Goal: Information Seeking & Learning: Learn about a topic

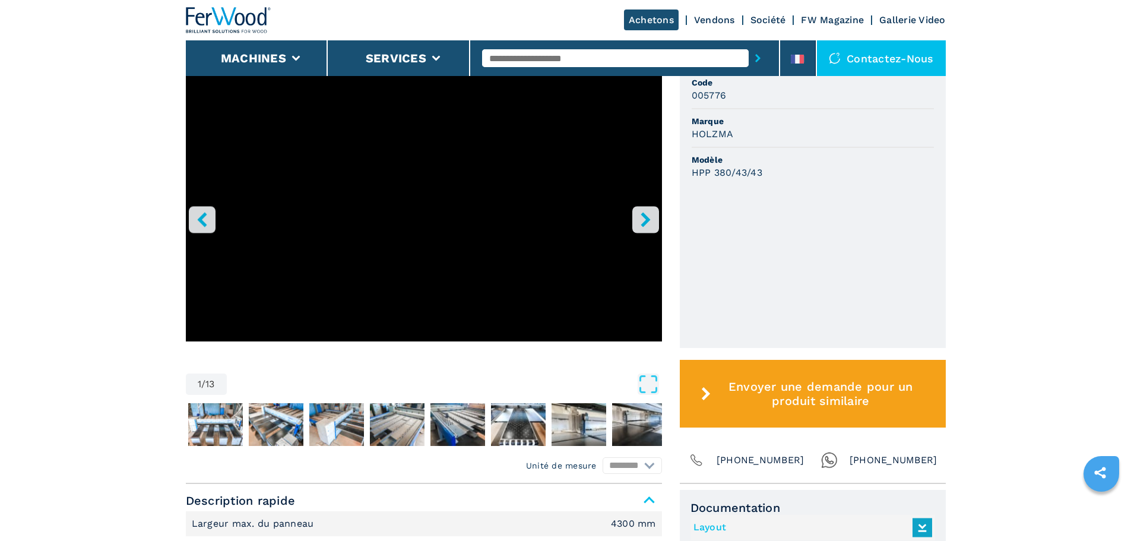
scroll to position [356, 0]
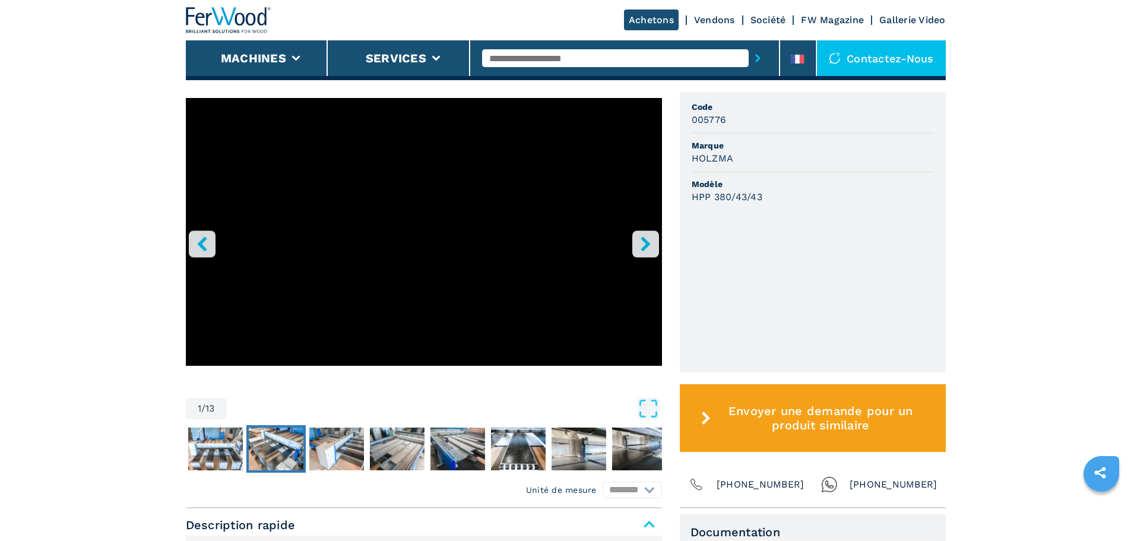
click at [268, 465] on img "Go to Slide 3" at bounding box center [276, 448] width 55 height 43
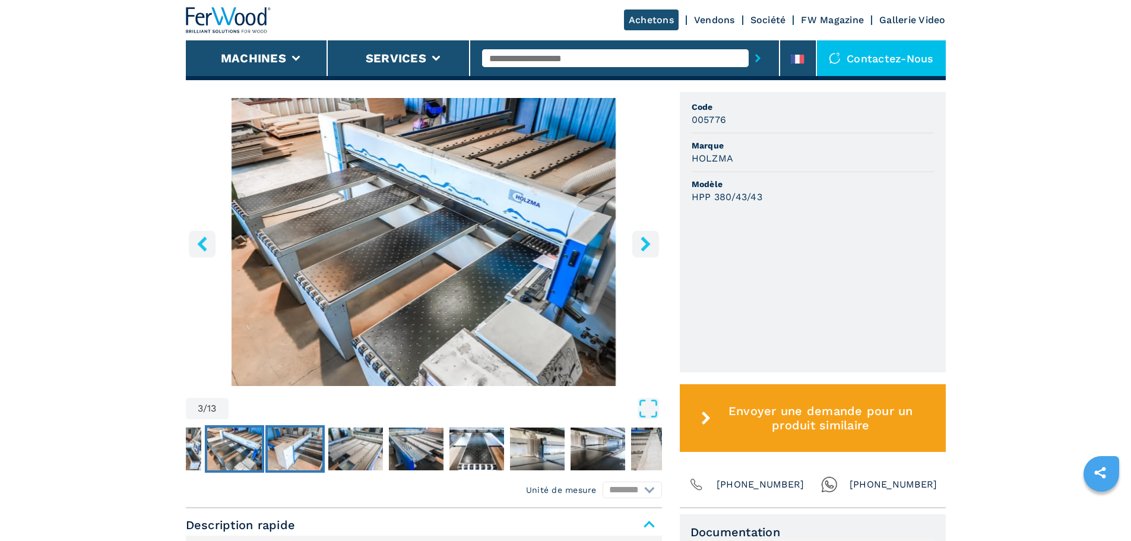
click at [313, 465] on img "Go to Slide 4" at bounding box center [295, 448] width 55 height 43
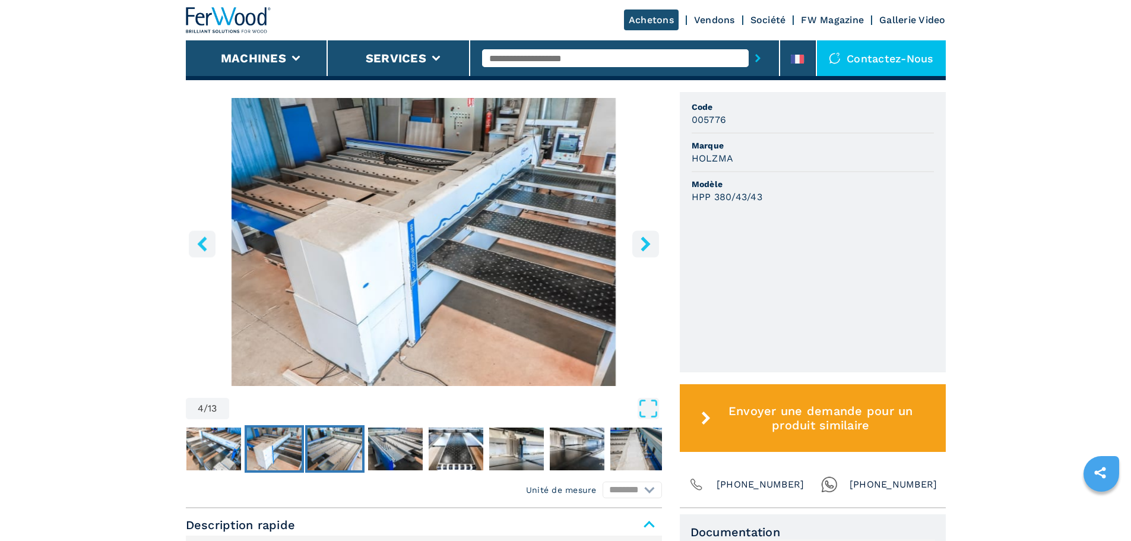
click at [359, 465] on img "Go to Slide 5" at bounding box center [335, 448] width 55 height 43
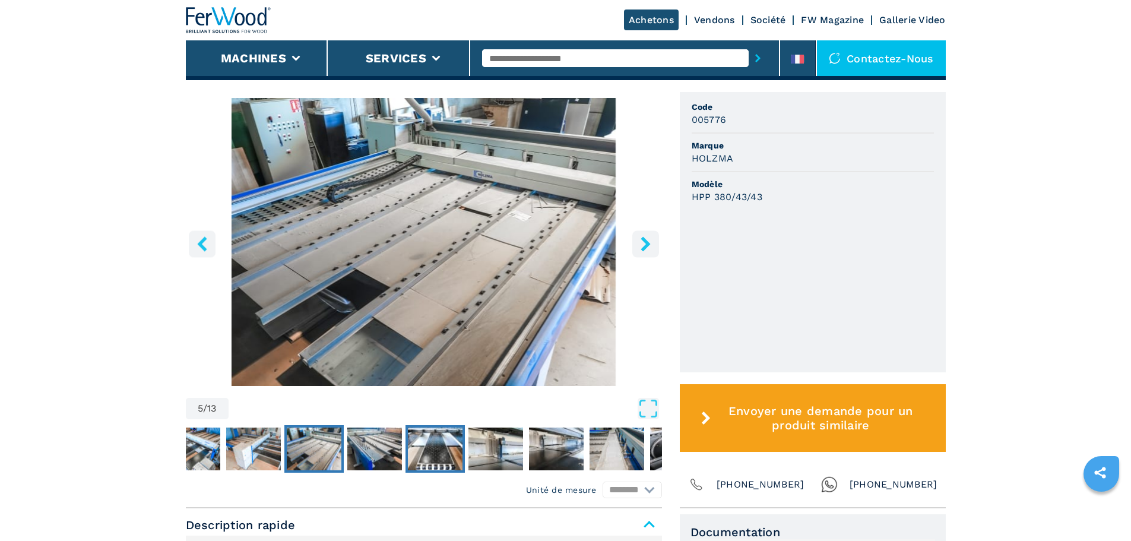
click at [410, 463] on img "Go to Slide 7" at bounding box center [435, 448] width 55 height 43
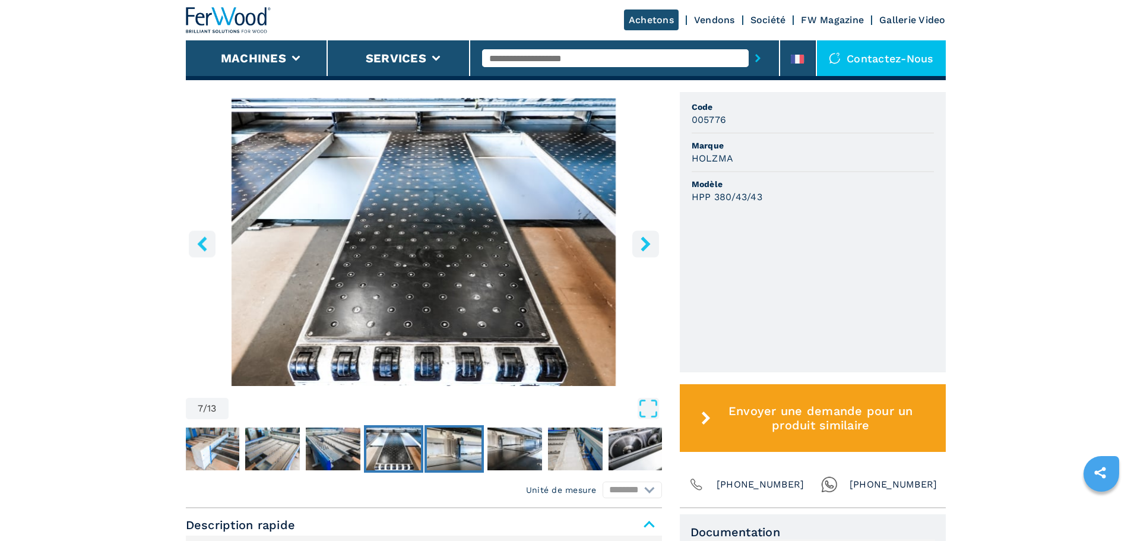
click at [443, 460] on img "Go to Slide 8" at bounding box center [454, 448] width 55 height 43
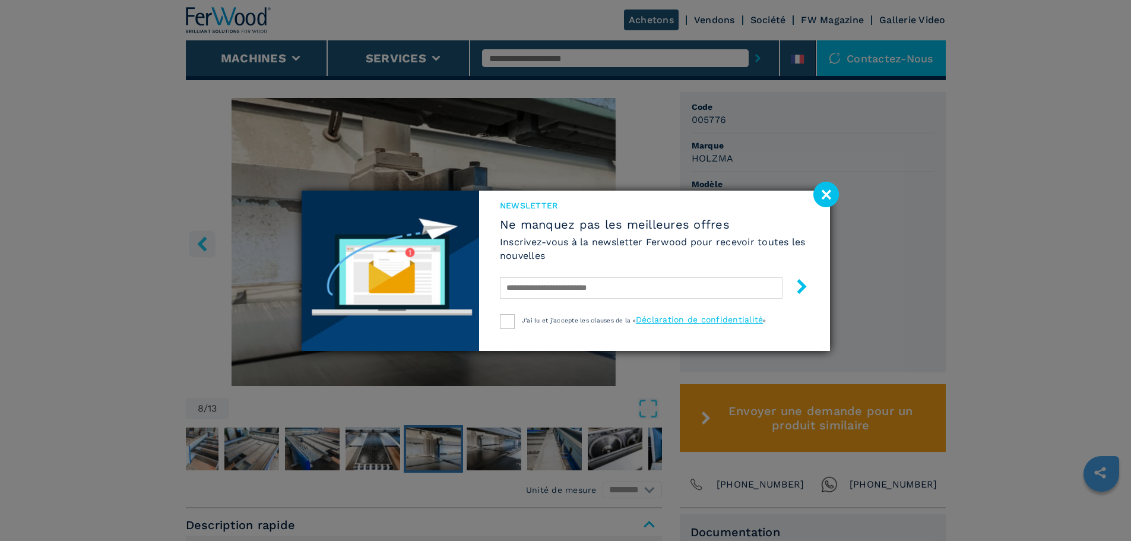
click at [467, 457] on div "Newsletter Ne manquez pas les meilleures offres Inscrivez-vous à la newsletter …" at bounding box center [565, 270] width 1131 height 541
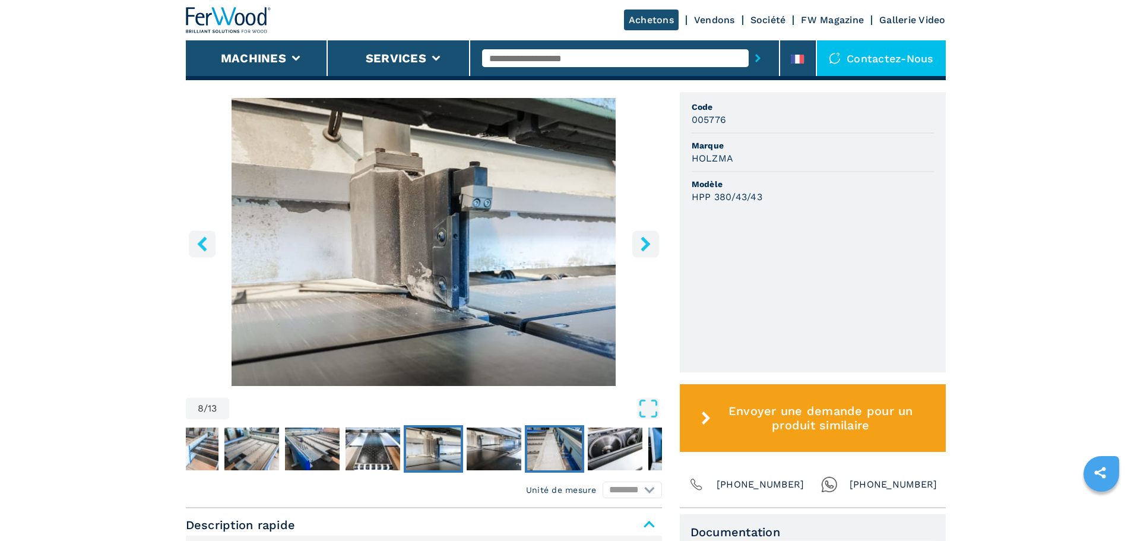
click at [539, 450] on img "Go to Slide 10" at bounding box center [554, 448] width 55 height 43
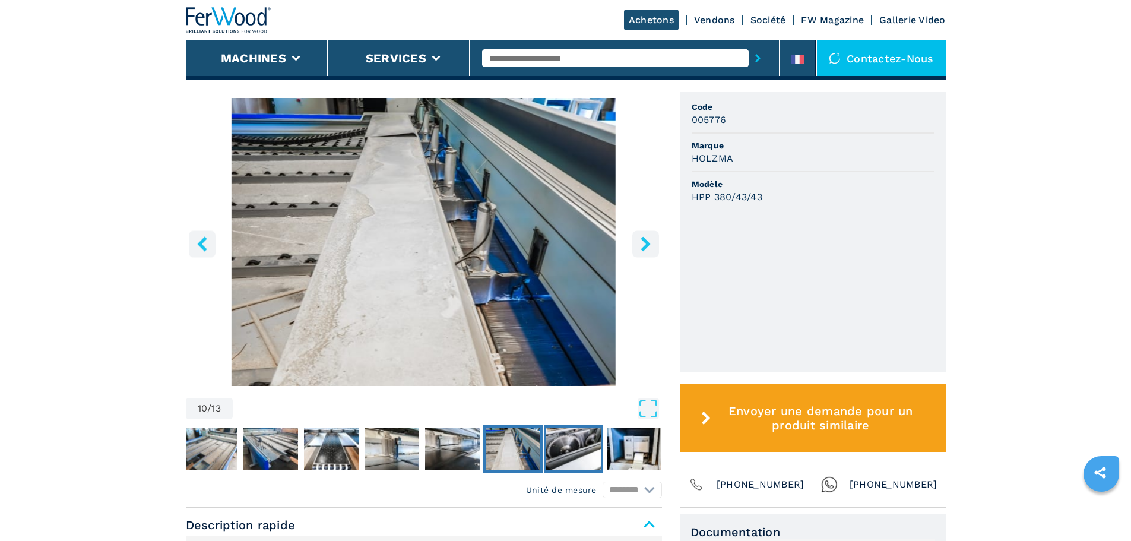
click at [568, 449] on img "Go to Slide 11" at bounding box center [573, 448] width 55 height 43
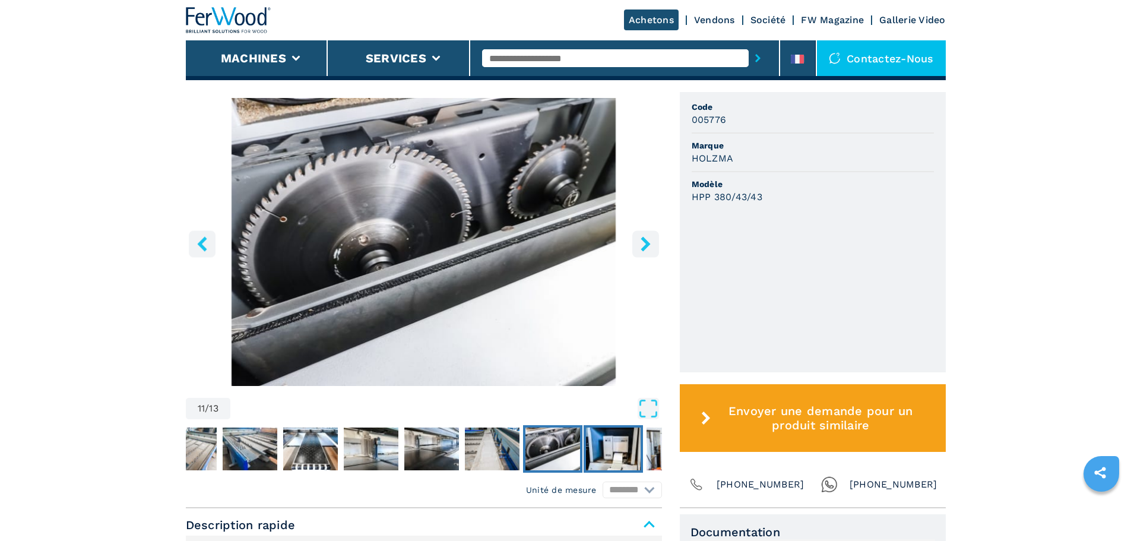
click at [606, 446] on img "Go to Slide 12" at bounding box center [613, 448] width 55 height 43
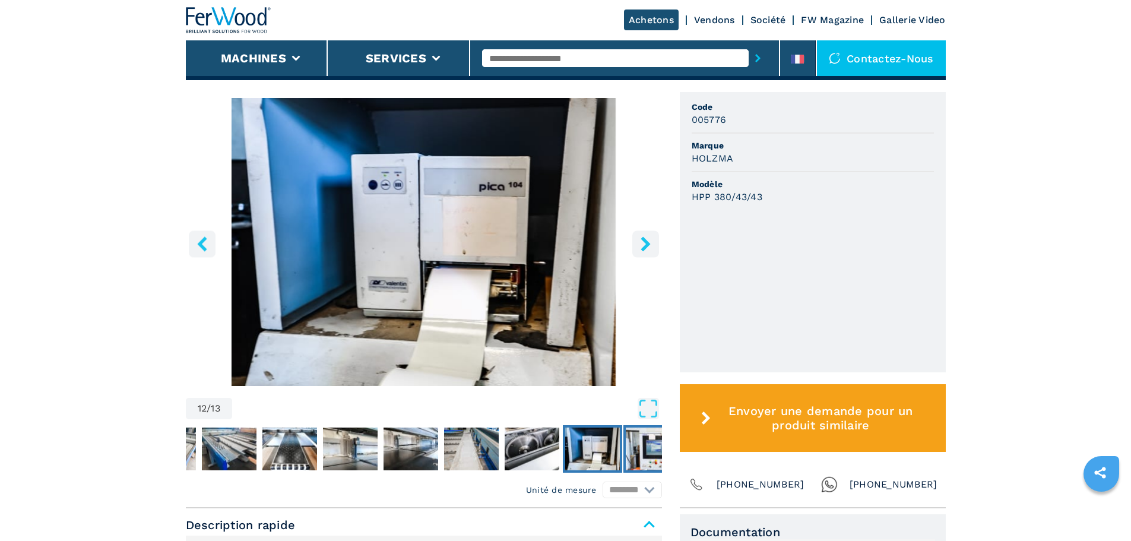
click at [642, 439] on img "Go to Slide 13" at bounding box center [653, 448] width 55 height 43
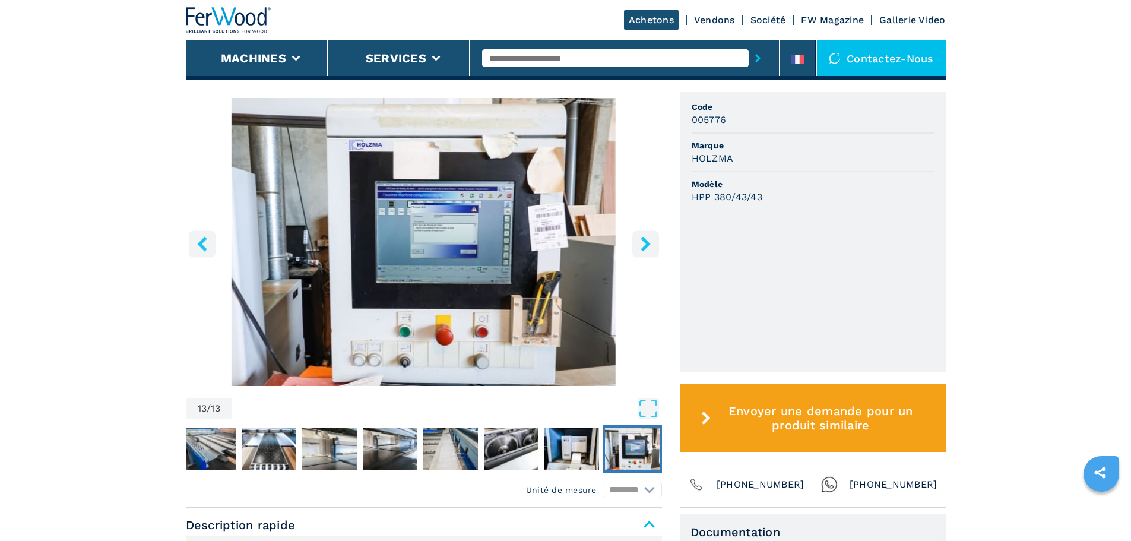
click at [642, 238] on icon "right-button" at bounding box center [645, 243] width 9 height 15
